Goal: Communication & Community: Share content

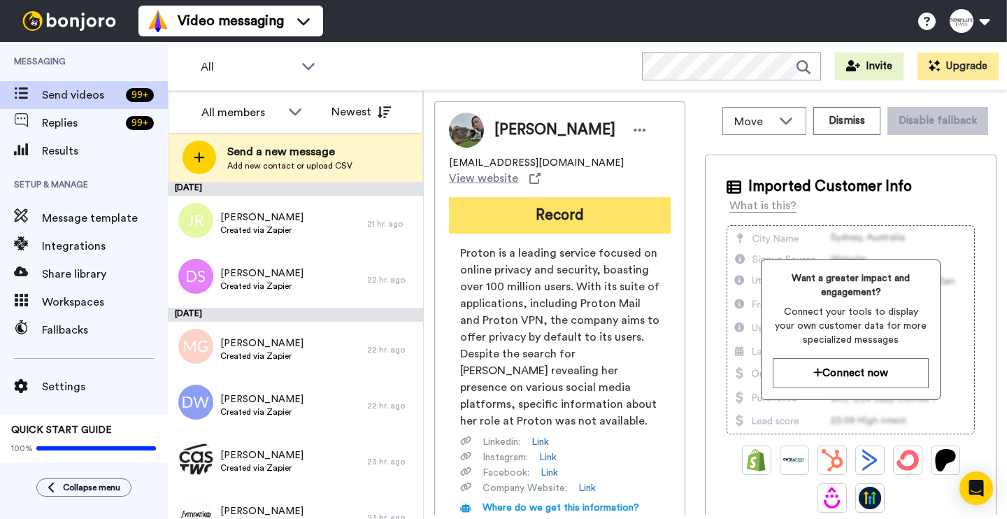
click at [495, 204] on button "Record" at bounding box center [560, 215] width 222 height 36
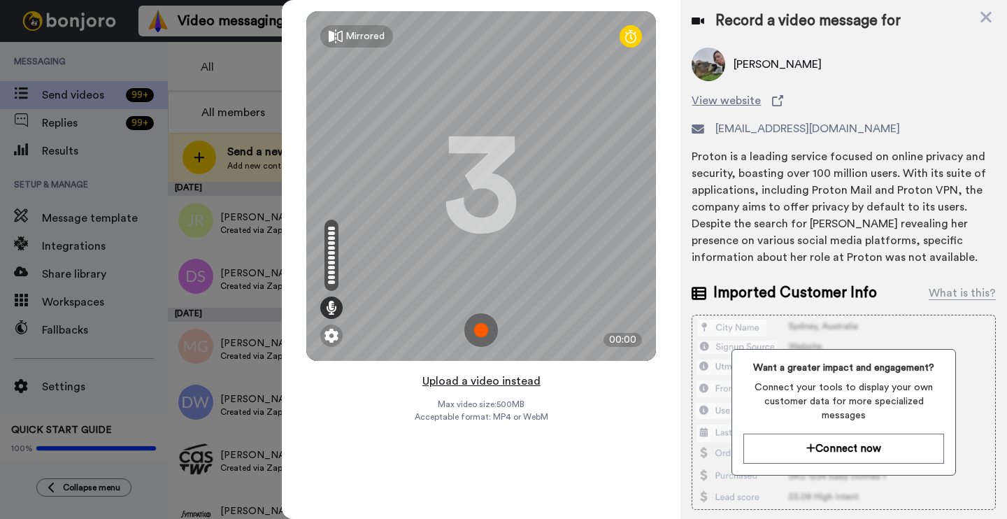
click at [455, 378] on button "Upload a video instead" at bounding box center [481, 381] width 127 height 18
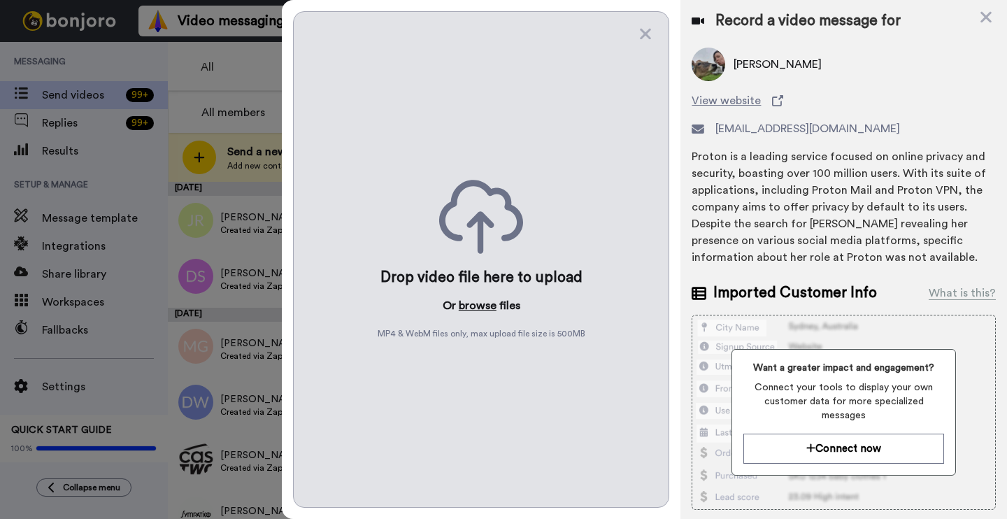
click at [470, 311] on button "browse" at bounding box center [478, 305] width 38 height 17
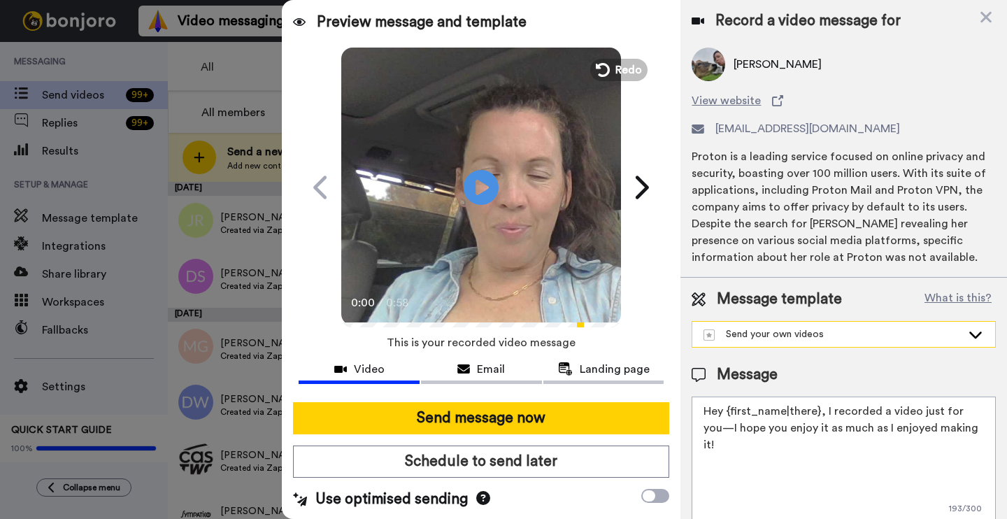
click at [883, 345] on div "Send your own videos" at bounding box center [844, 334] width 303 height 25
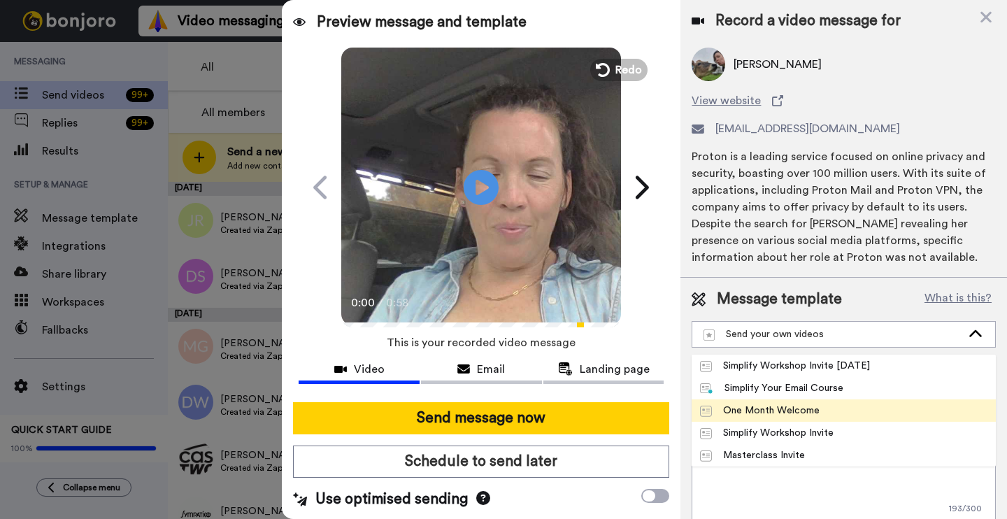
click at [798, 408] on div "One Month Welcome" at bounding box center [760, 411] width 120 height 14
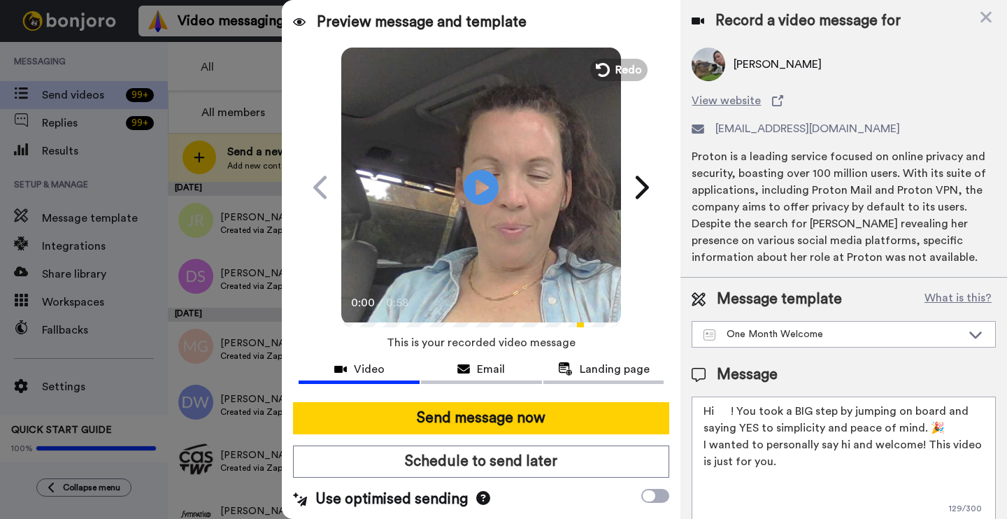
click at [734, 411] on textarea "Hi ! You took a BIG step by jumping on board and saying YES to simplicity and p…" at bounding box center [844, 460] width 304 height 126
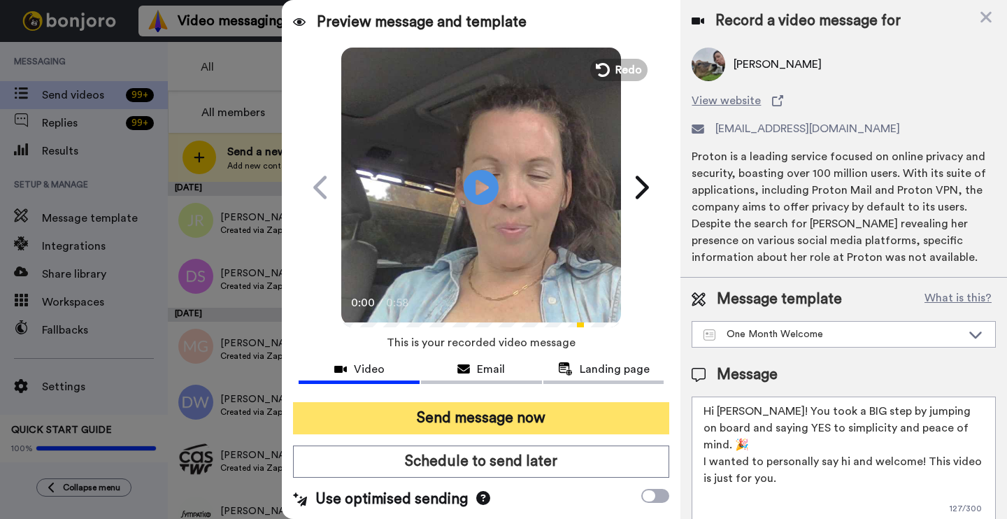
type textarea "Hi Abigail! You took a BIG step by jumping on board and saying YES to simplicit…"
click at [550, 427] on button "Send message now" at bounding box center [481, 418] width 376 height 32
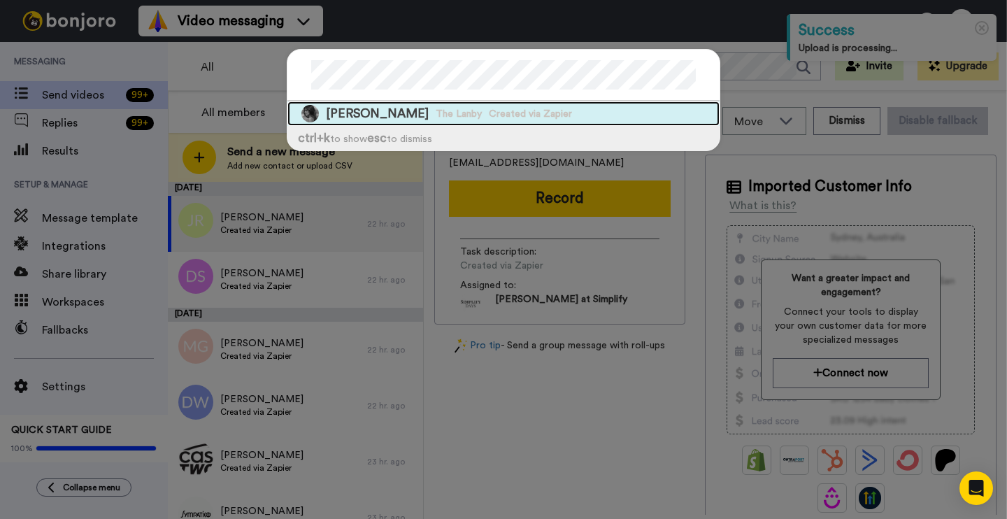
click at [556, 108] on span "Created via Zapier" at bounding box center [530, 114] width 83 height 14
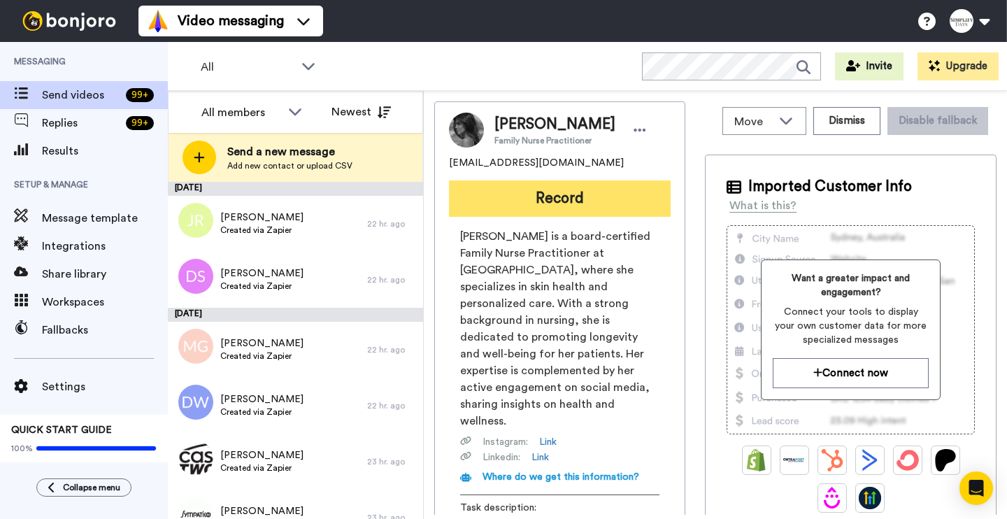
click at [565, 200] on button "Record" at bounding box center [560, 198] width 222 height 36
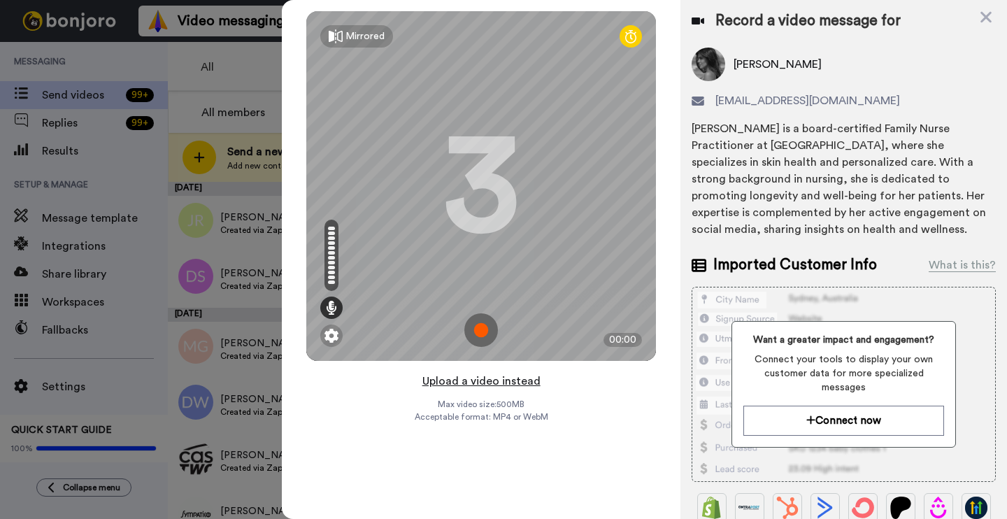
click at [476, 383] on button "Upload a video instead" at bounding box center [481, 381] width 127 height 18
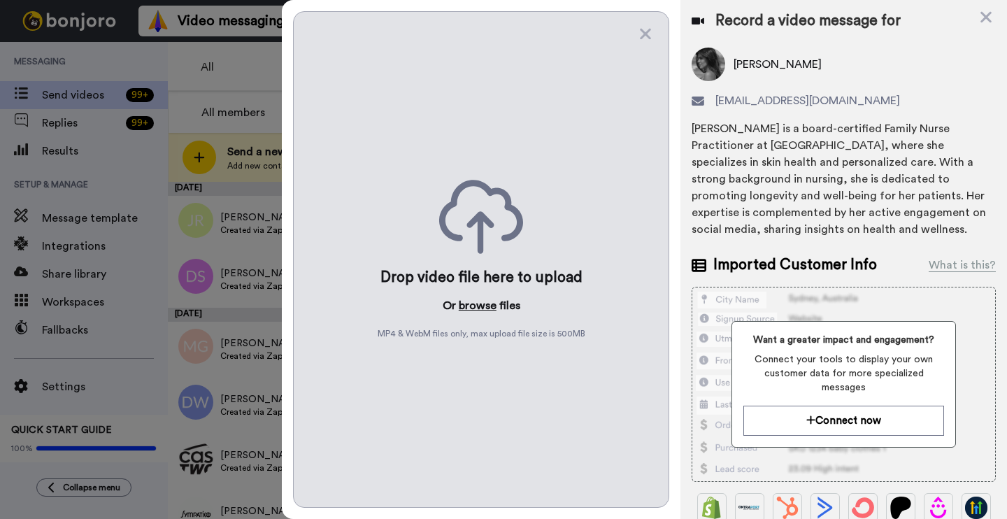
click at [479, 306] on button "browse" at bounding box center [478, 305] width 38 height 17
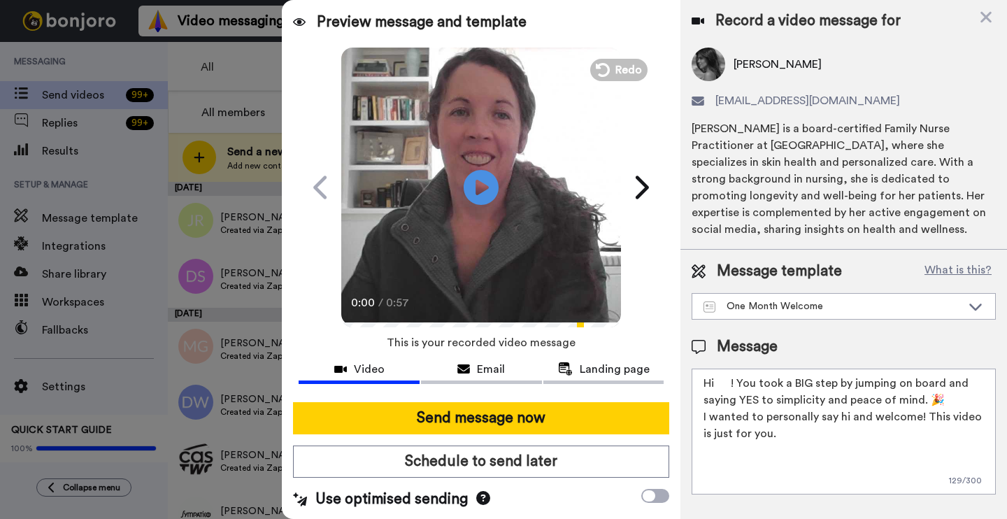
click at [731, 386] on textarea "Hi ! You took a BIG step by jumping on board and saying YES to simplicity and p…" at bounding box center [844, 432] width 304 height 126
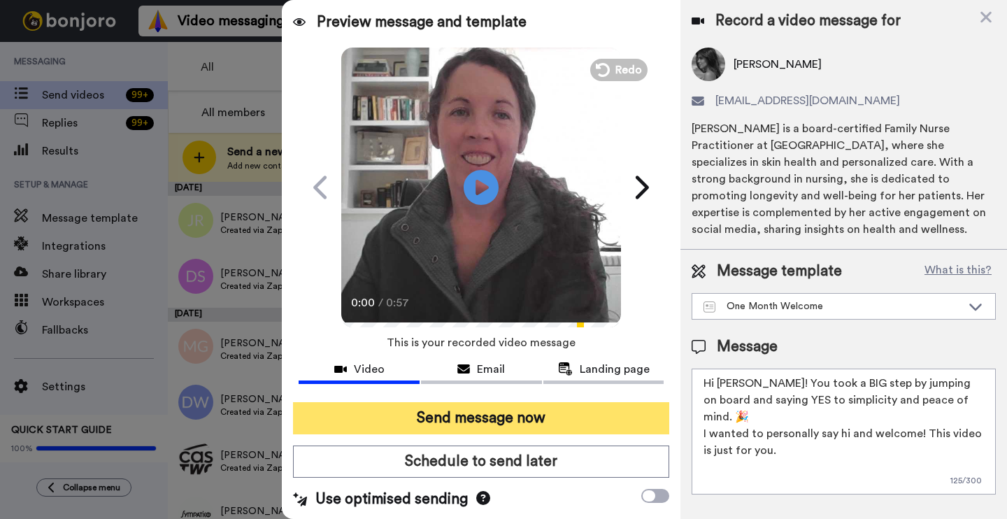
type textarea "Hi [PERSON_NAME]! You took a BIG step by jumping on board and saying YES to sim…"
click at [546, 418] on button "Send message now" at bounding box center [481, 418] width 376 height 32
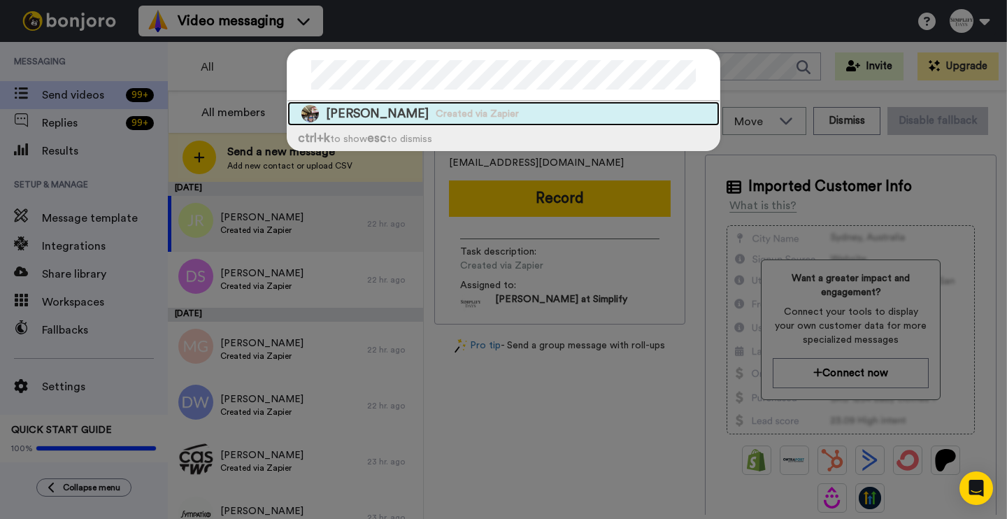
click at [573, 106] on div "[PERSON_NAME] Created via Zapier" at bounding box center [504, 113] width 432 height 24
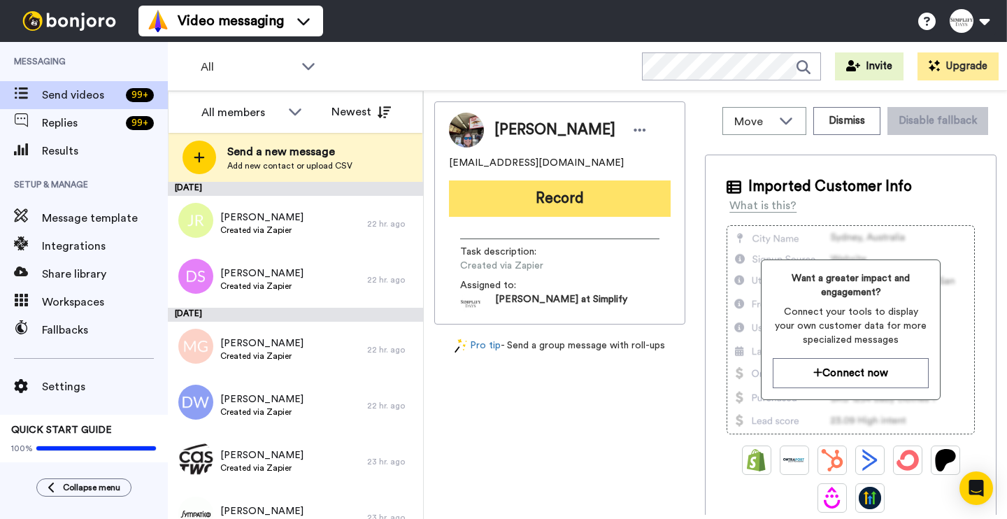
click at [534, 195] on button "Record" at bounding box center [560, 198] width 222 height 36
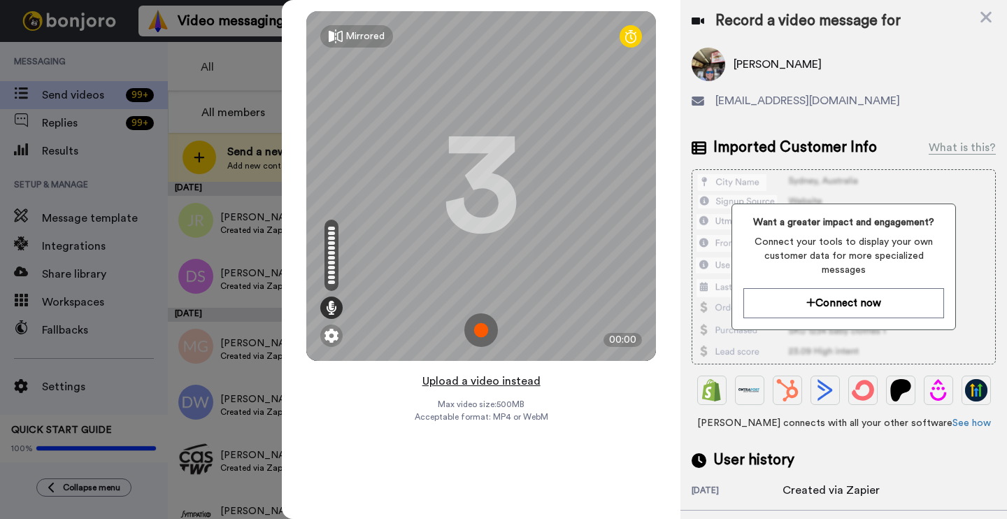
click at [513, 377] on button "Upload a video instead" at bounding box center [481, 381] width 127 height 18
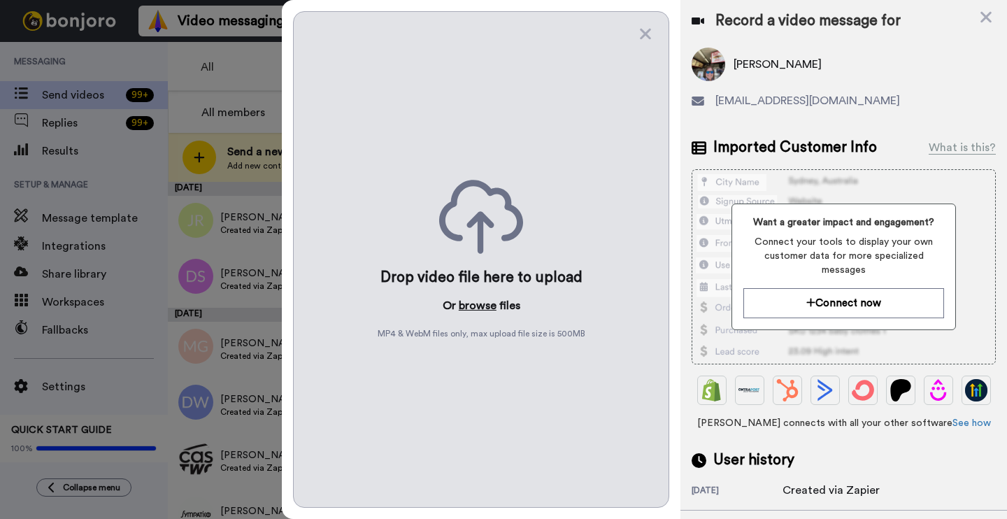
click at [467, 306] on button "browse" at bounding box center [478, 305] width 38 height 17
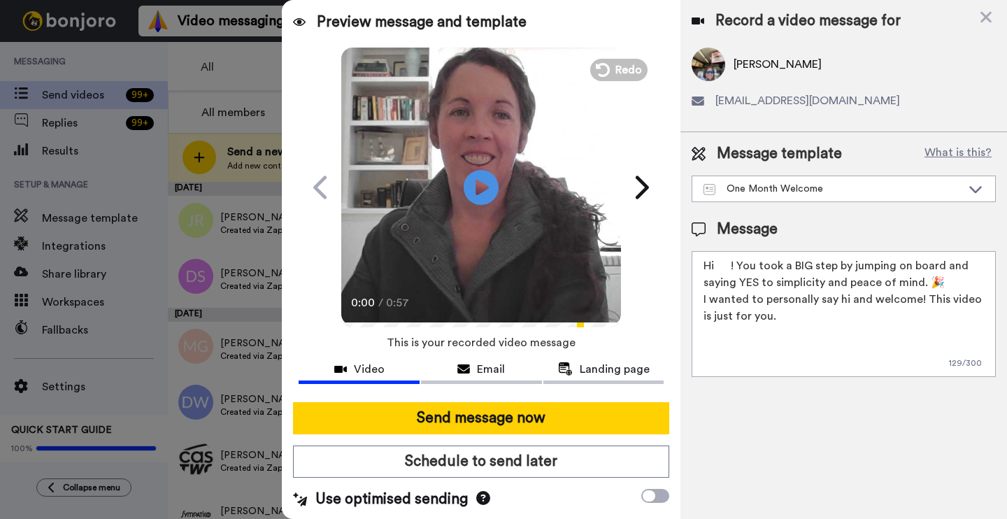
click at [734, 262] on textarea "Hi ! You took a BIG step by jumping on board and saying YES to simplicity and p…" at bounding box center [844, 314] width 304 height 126
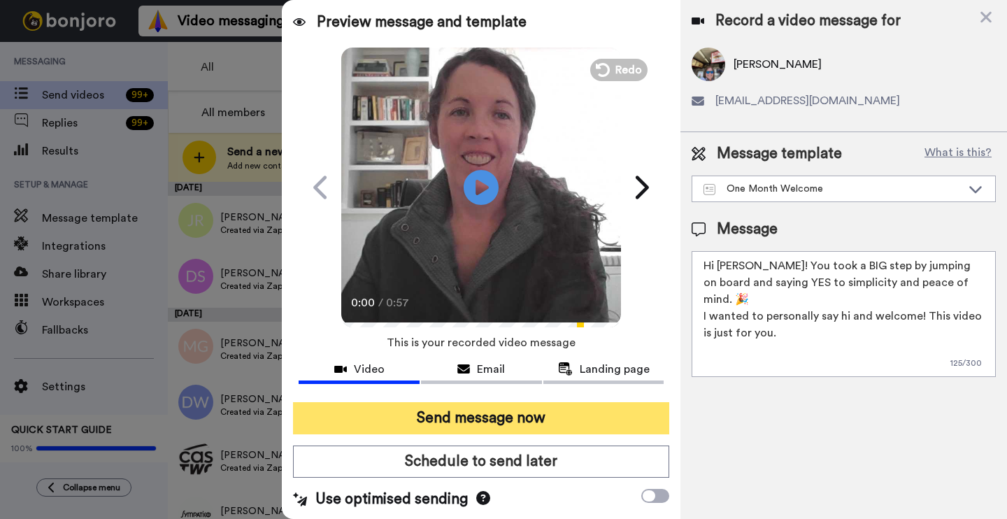
type textarea "Hi [PERSON_NAME]! You took a BIG step by jumping on board and saying YES to sim…"
click at [555, 416] on button "Send message now" at bounding box center [481, 418] width 376 height 32
